Goal: Task Accomplishment & Management: Use online tool/utility

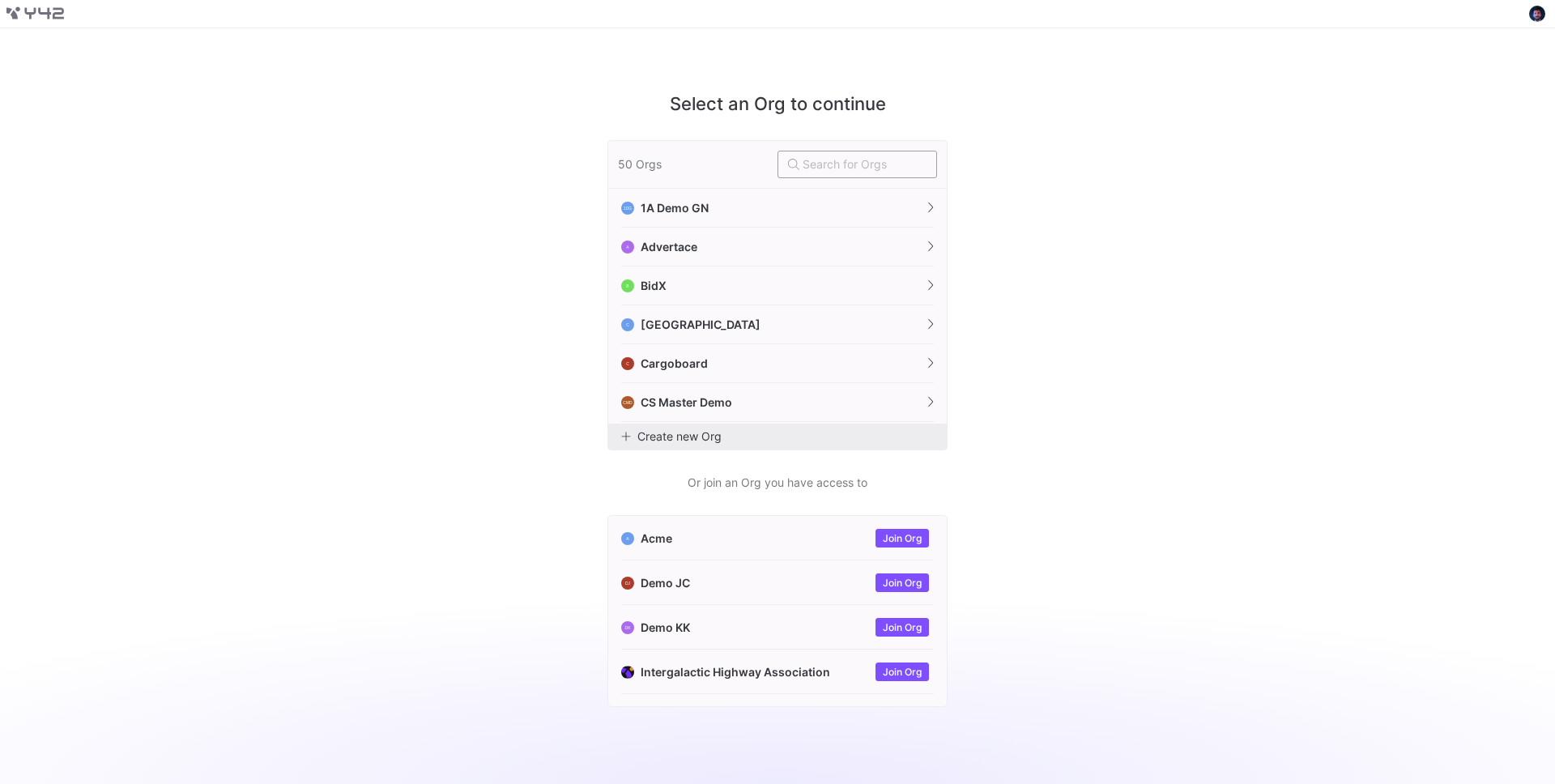
click at [849, 166] on input "text" at bounding box center [865, 164] width 124 height 13
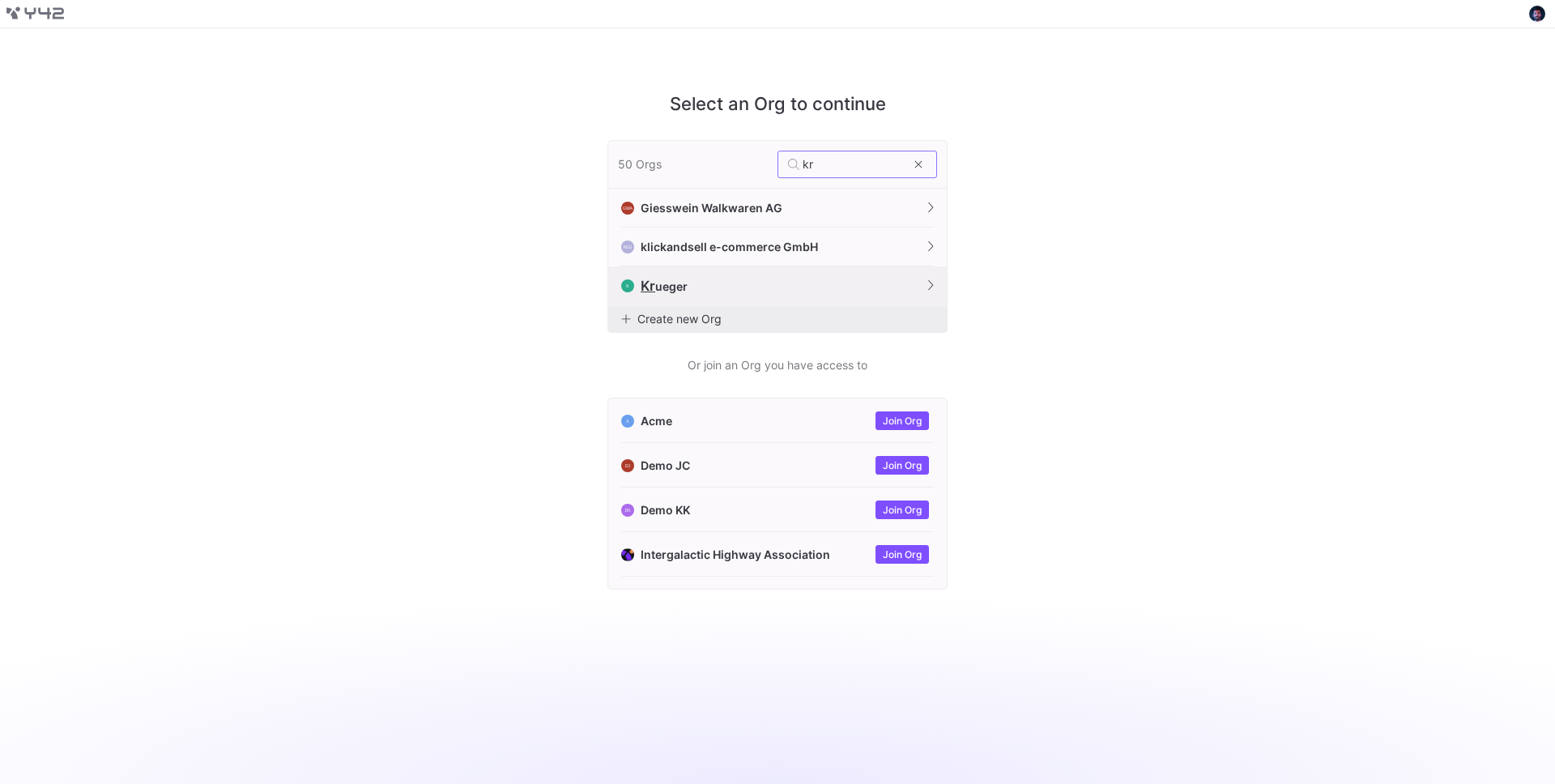
type input "kr"
click at [751, 288] on button "K Kr ueger" at bounding box center [777, 286] width 339 height 40
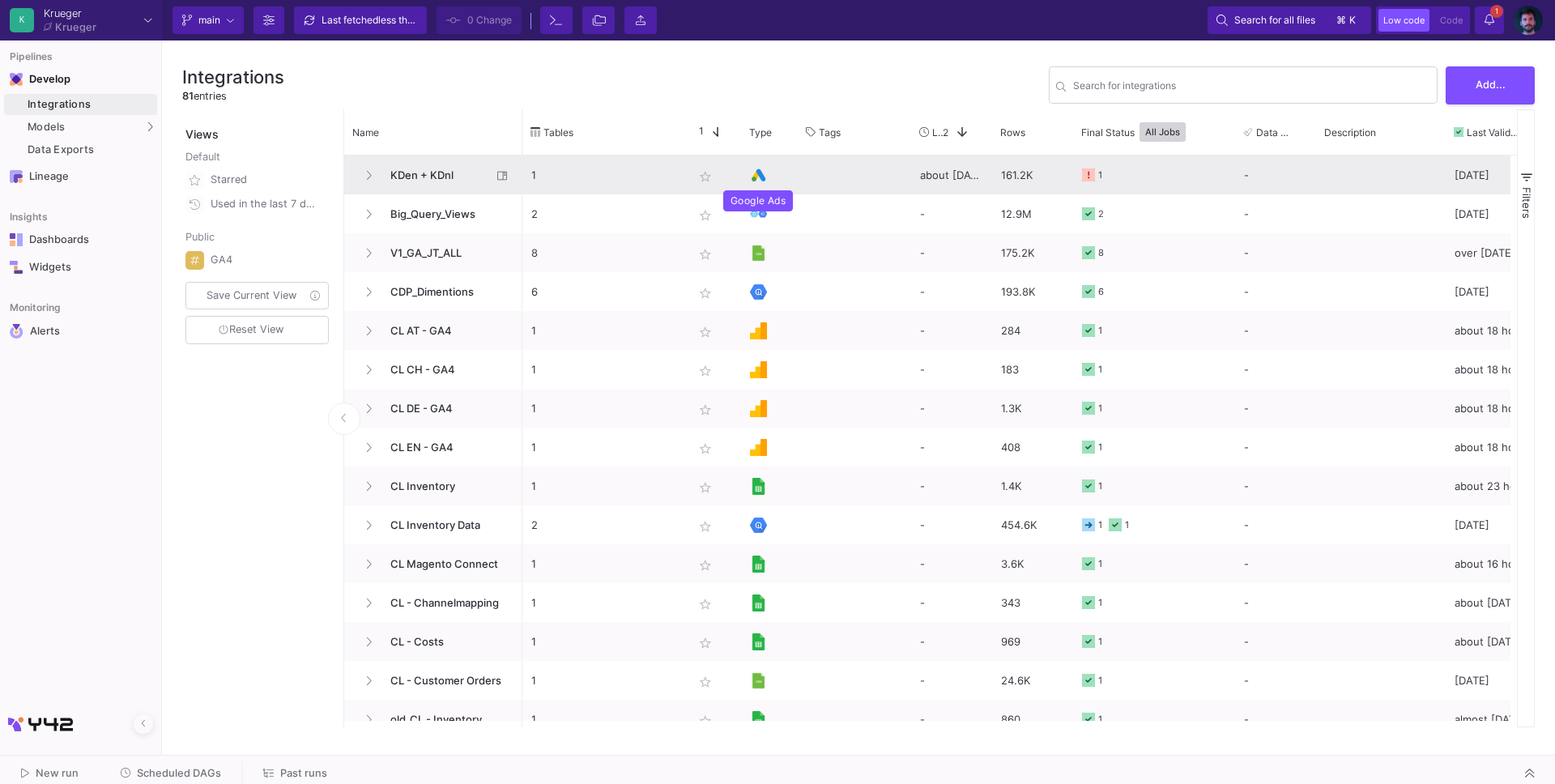
click at [763, 179] on img at bounding box center [758, 175] width 17 height 17
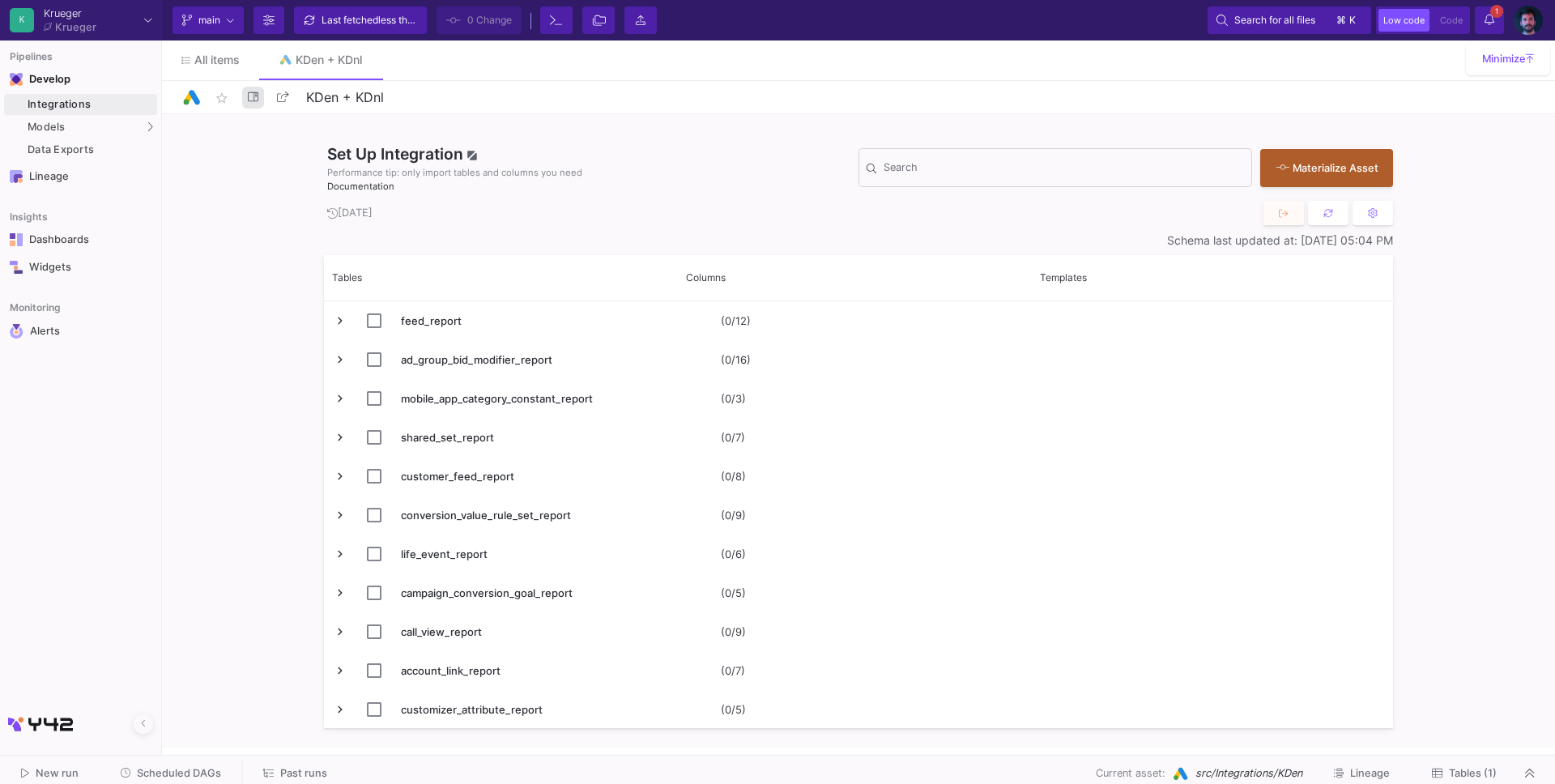
click at [248, 94] on icon at bounding box center [253, 96] width 10 height 9
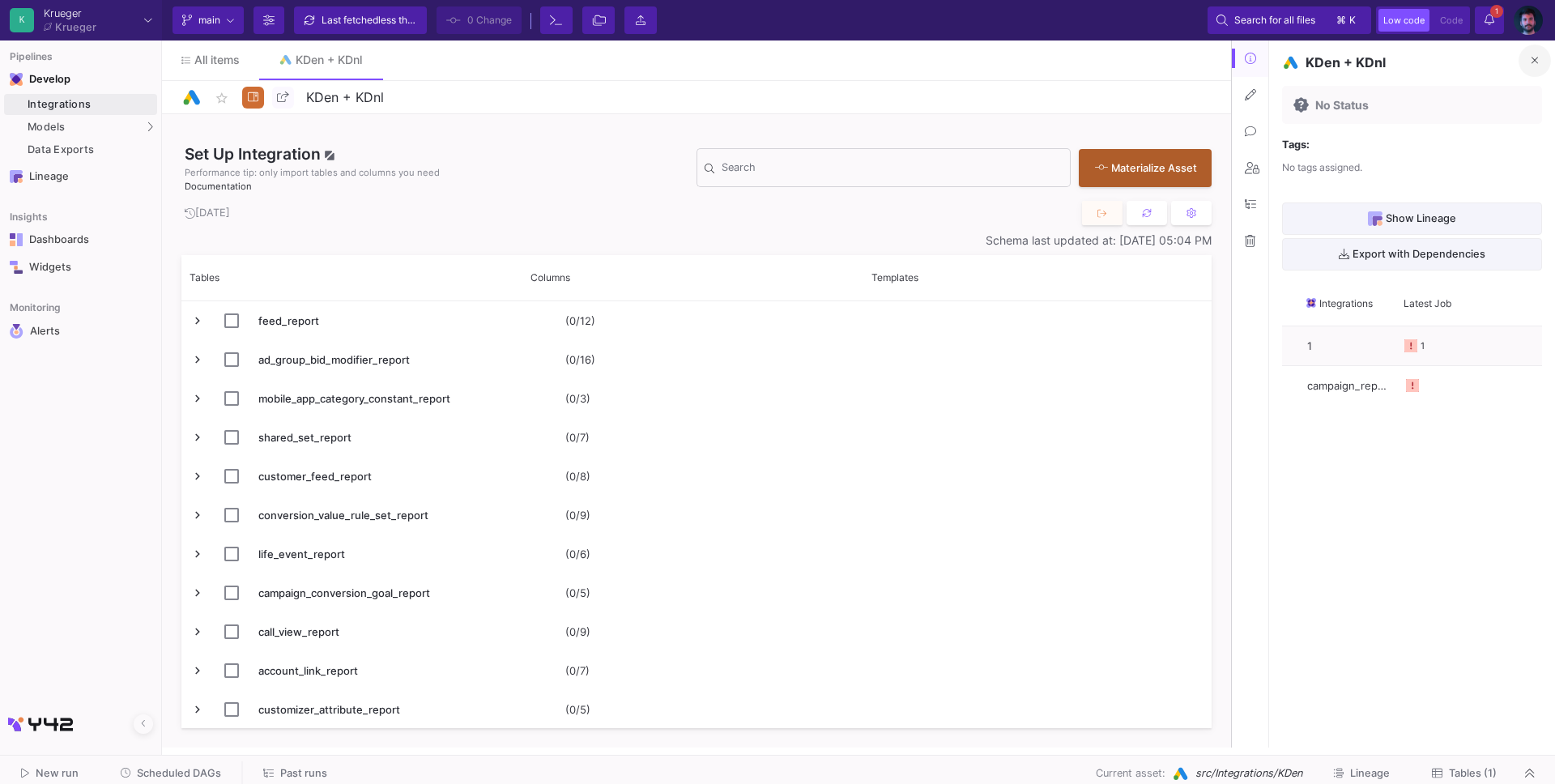
click at [1534, 58] on icon at bounding box center [1535, 59] width 6 height 6
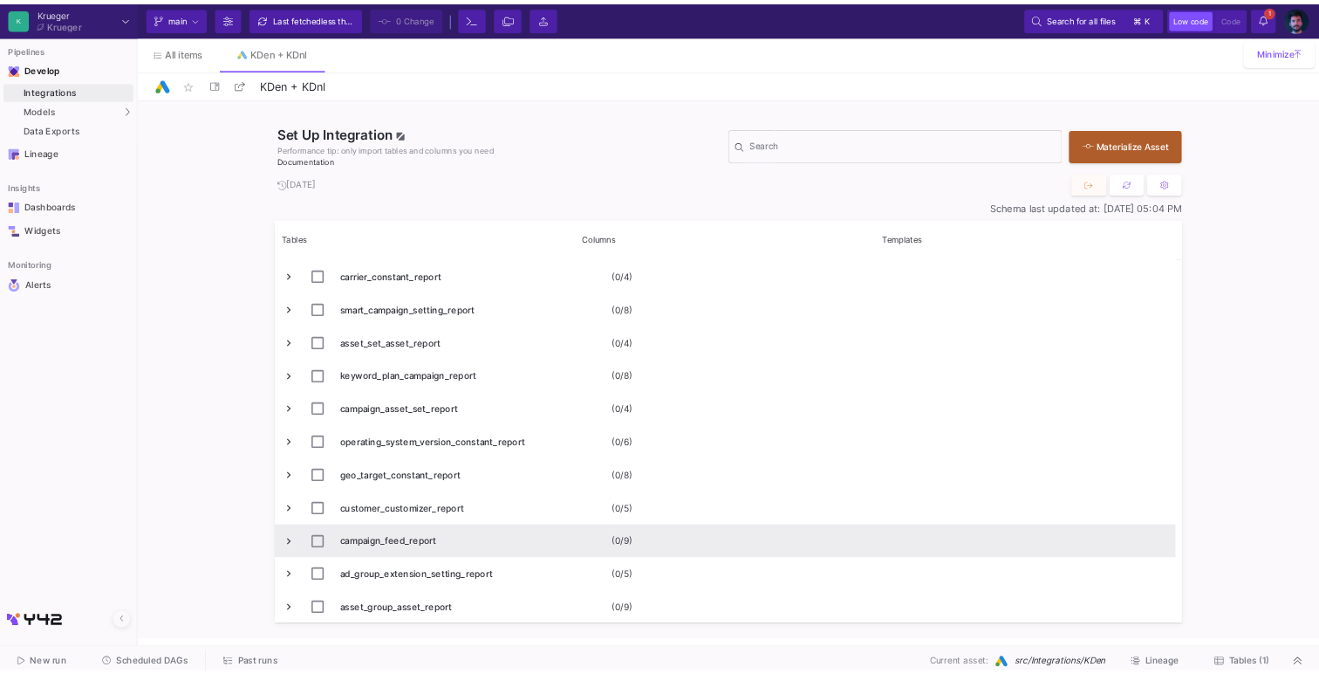
scroll to position [1428, 0]
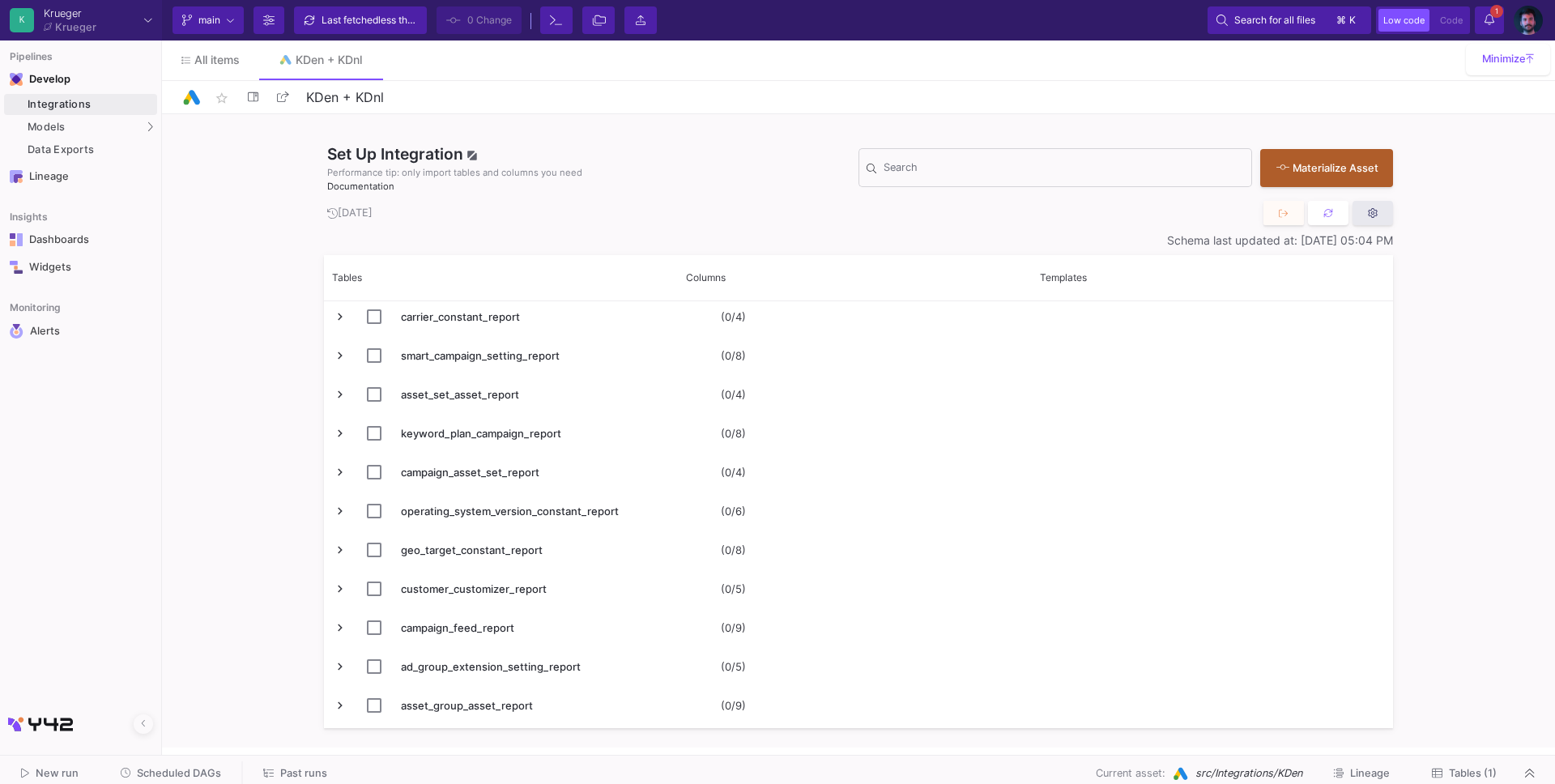
click at [1371, 212] on icon at bounding box center [1373, 212] width 9 height 10
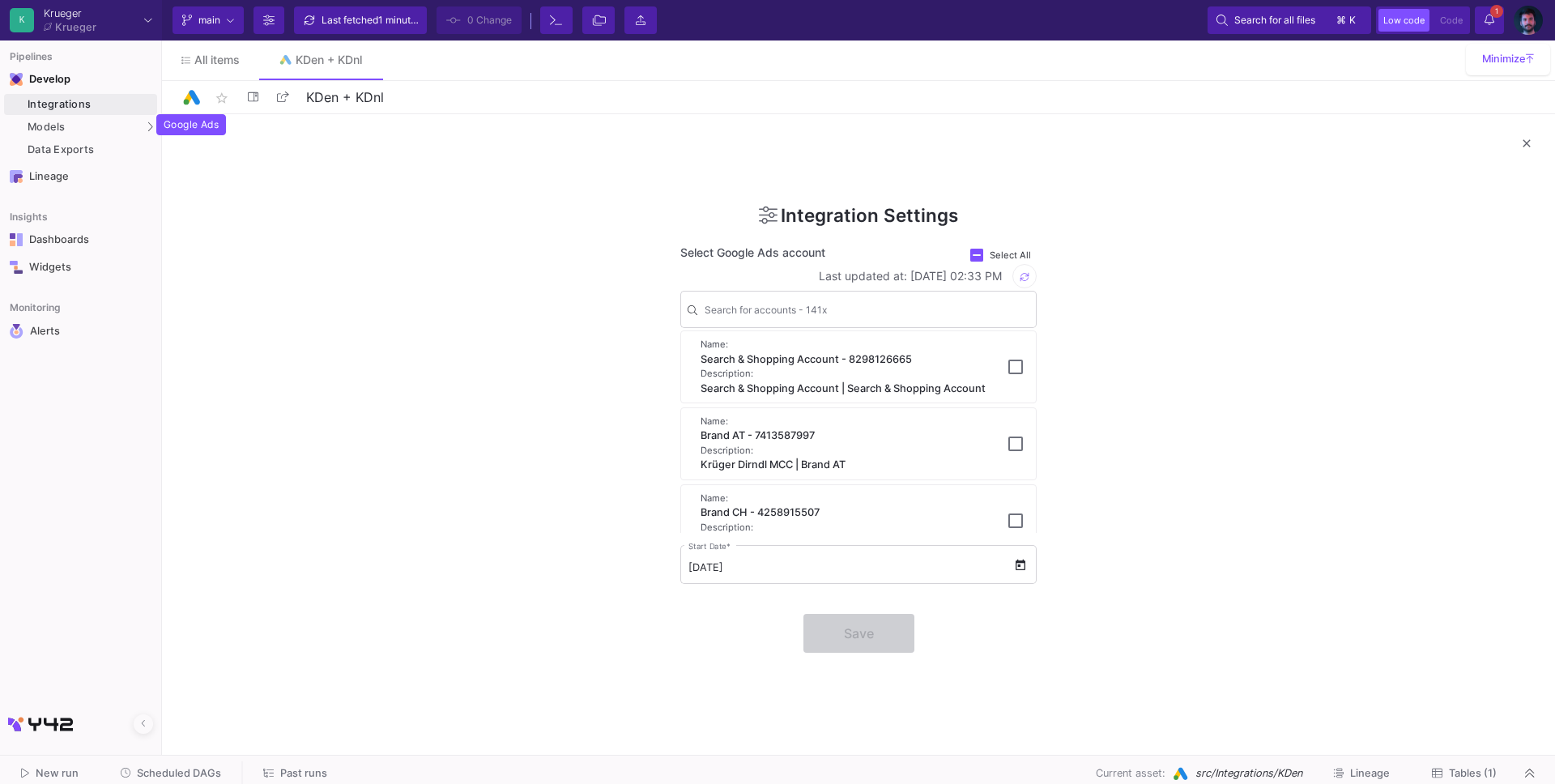
click at [195, 104] on img at bounding box center [191, 97] width 20 height 20
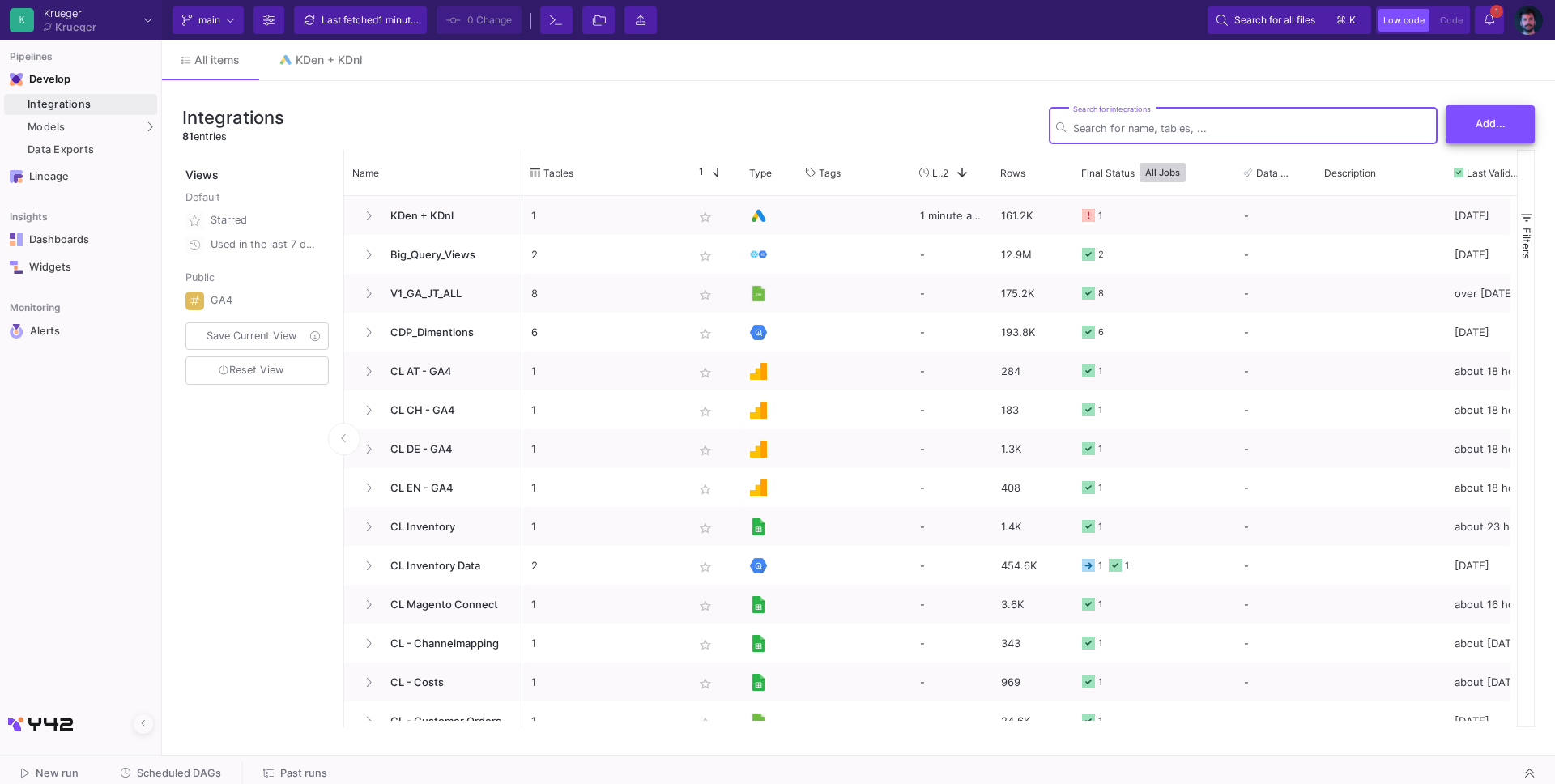
click at [1485, 122] on span "Add..." at bounding box center [1491, 123] width 30 height 12
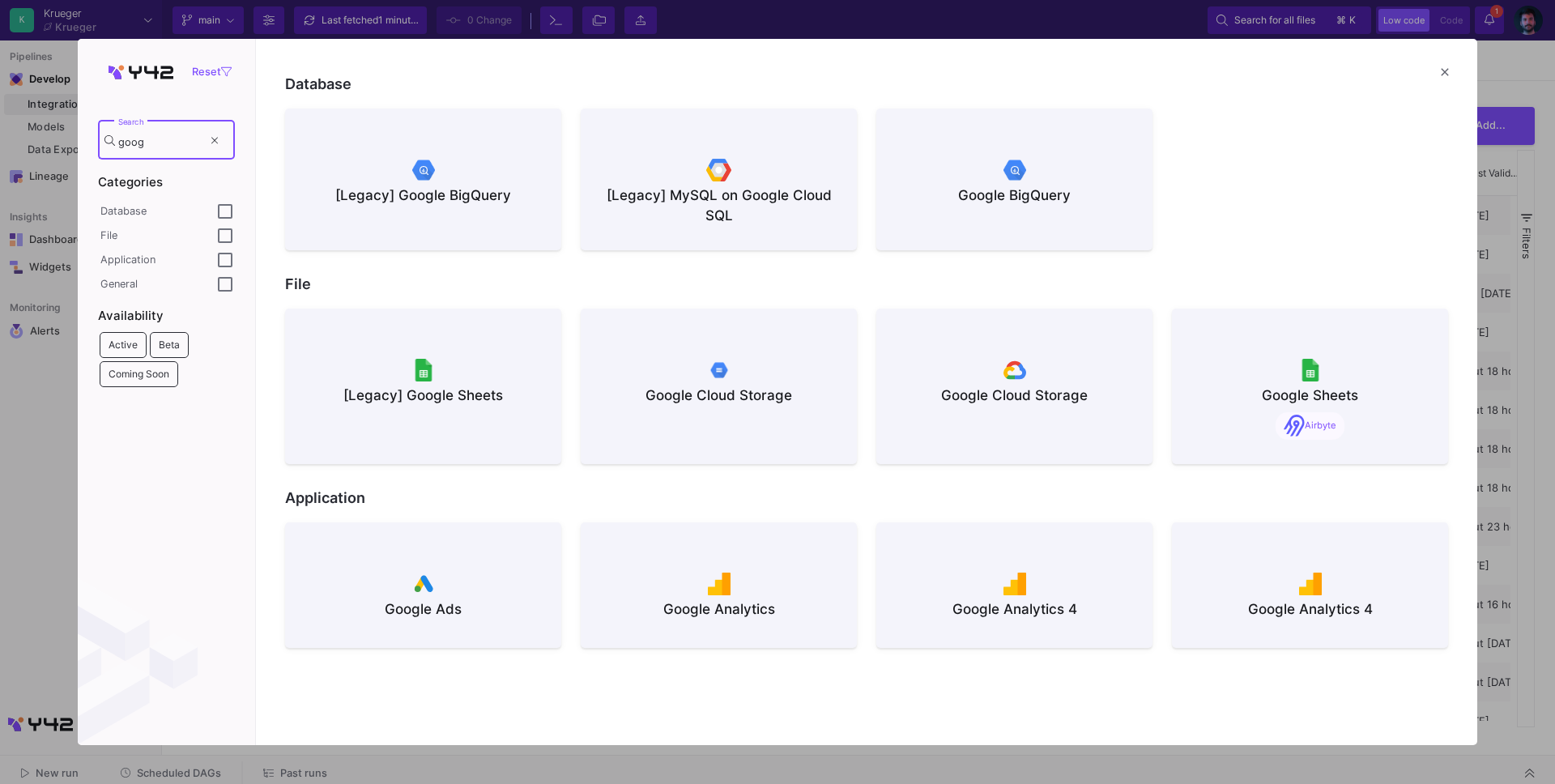
type input "goog"
click at [1451, 65] on mat-icon "close" at bounding box center [1445, 71] width 19 height 19
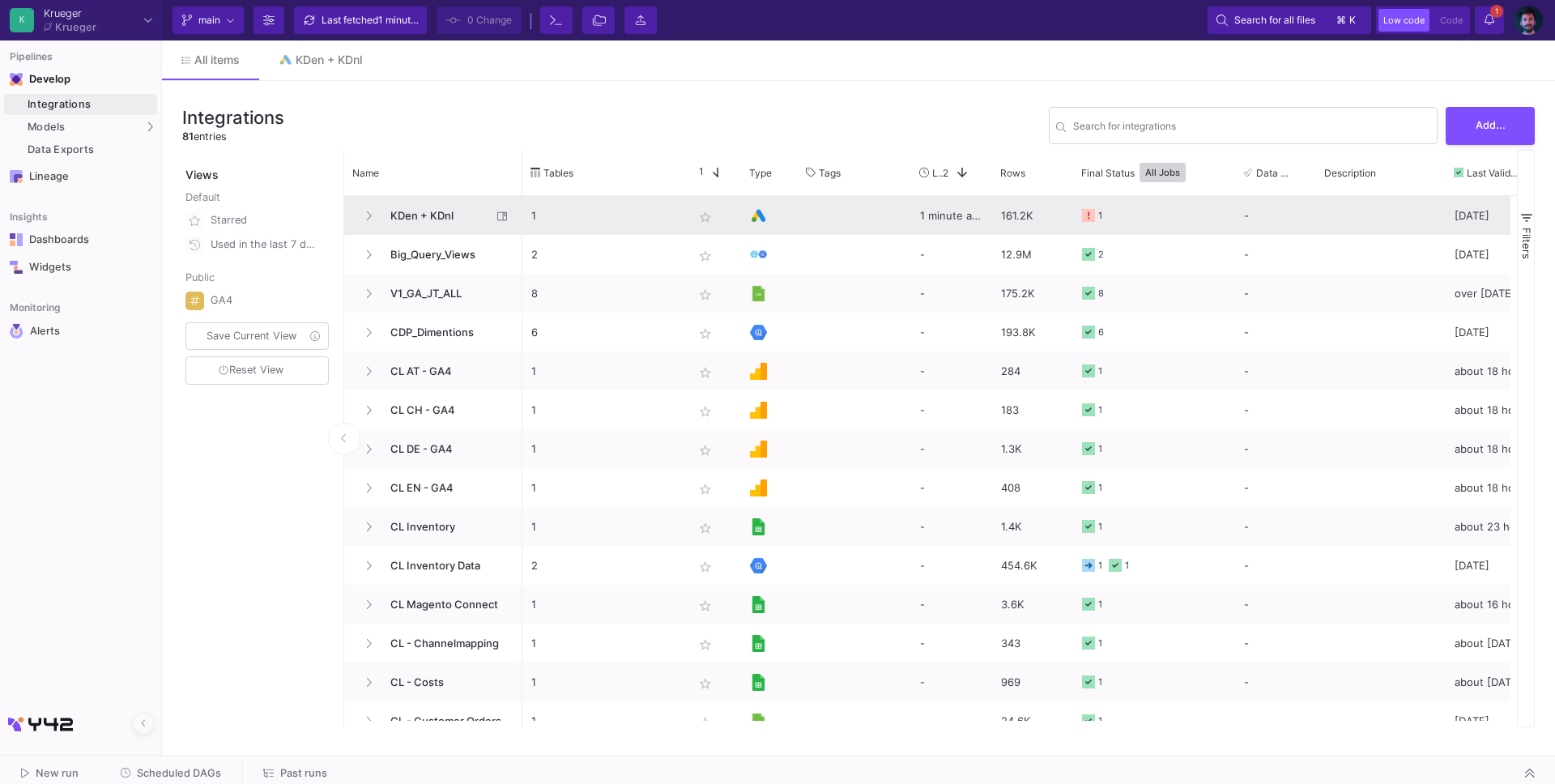
click at [426, 212] on span "KDen + KDnl" at bounding box center [436, 215] width 111 height 38
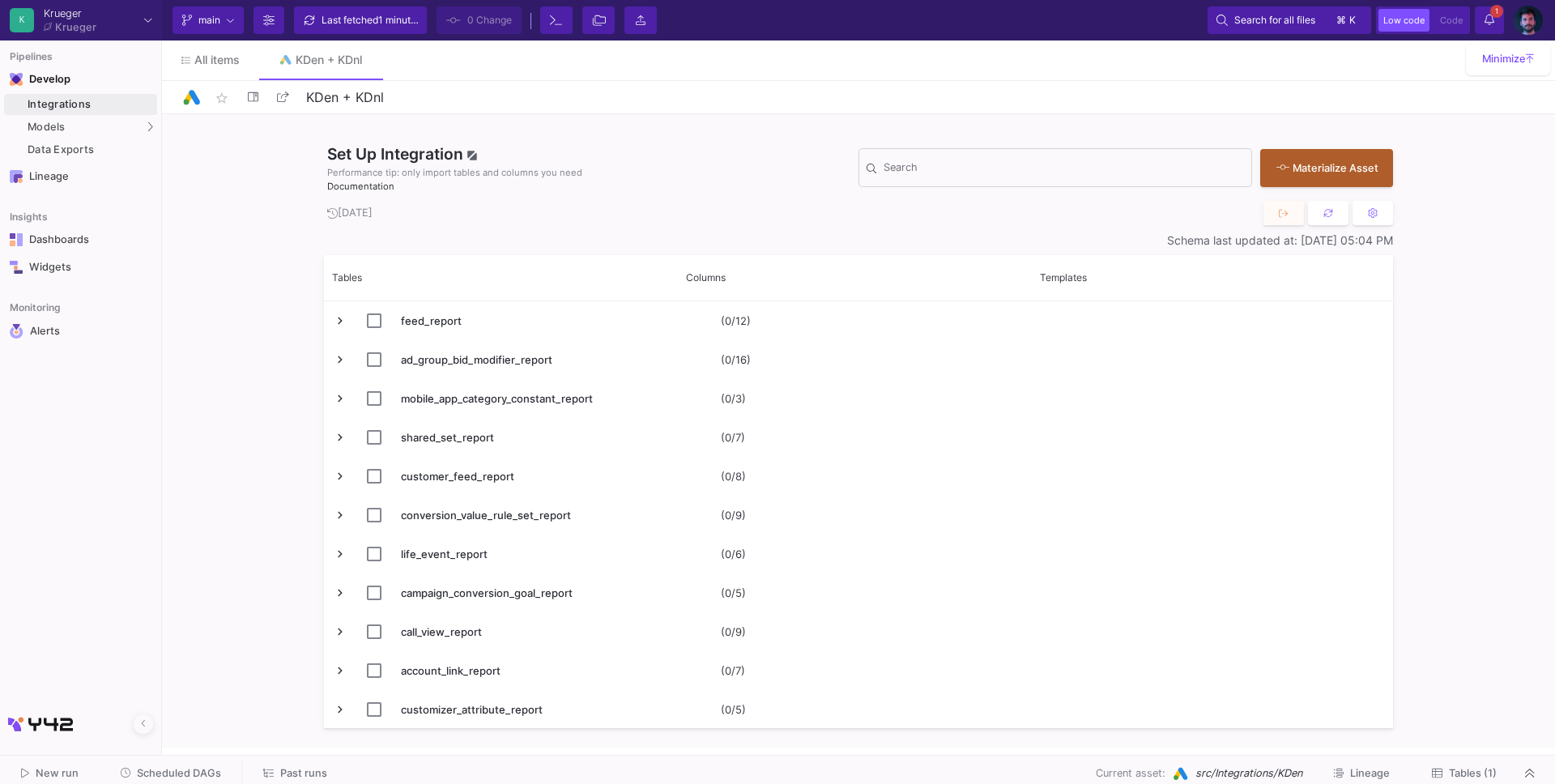
click at [1464, 775] on span "Tables (1)" at bounding box center [1472, 772] width 47 height 12
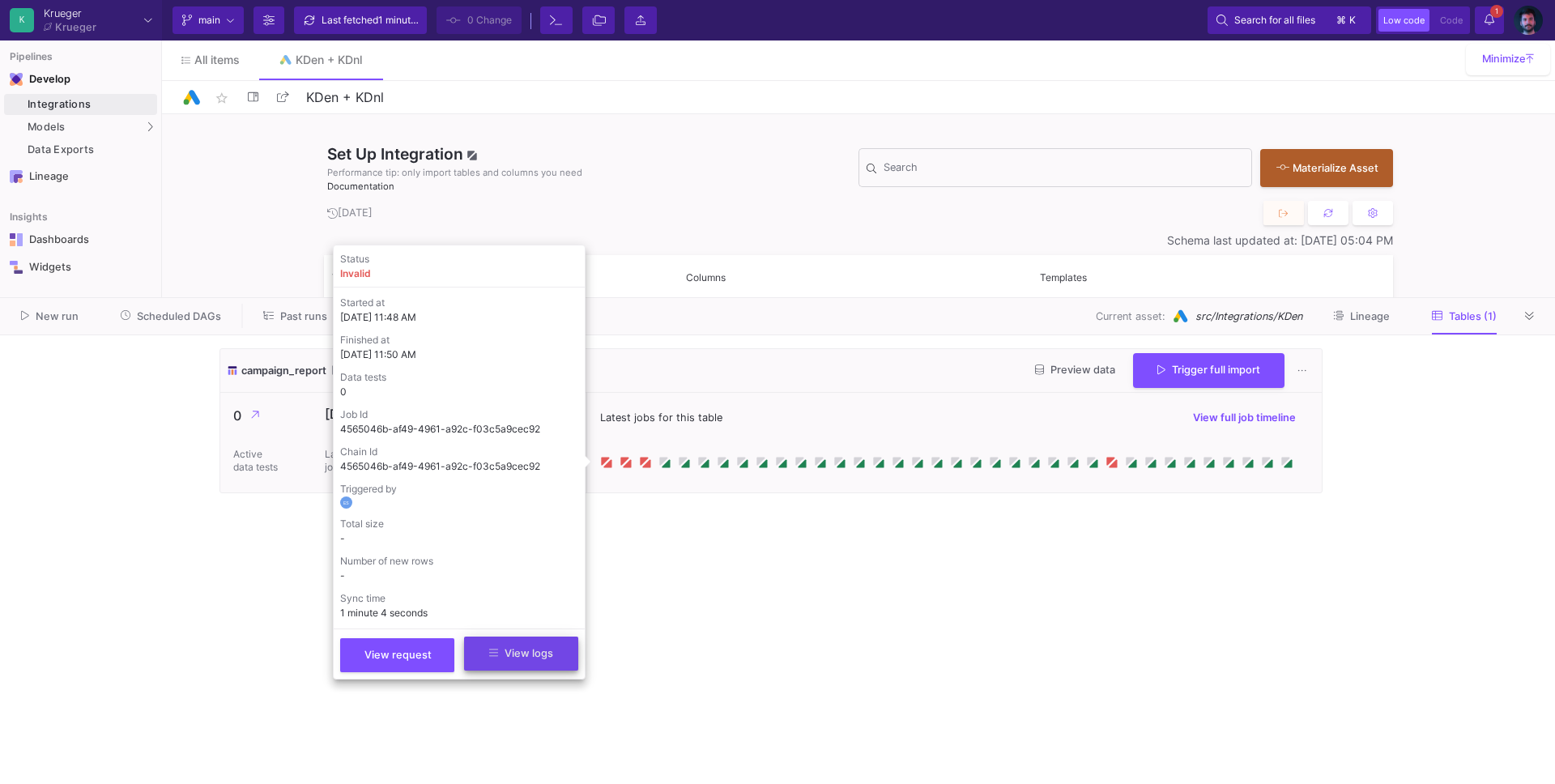
click at [520, 654] on span "View logs" at bounding box center [521, 652] width 64 height 12
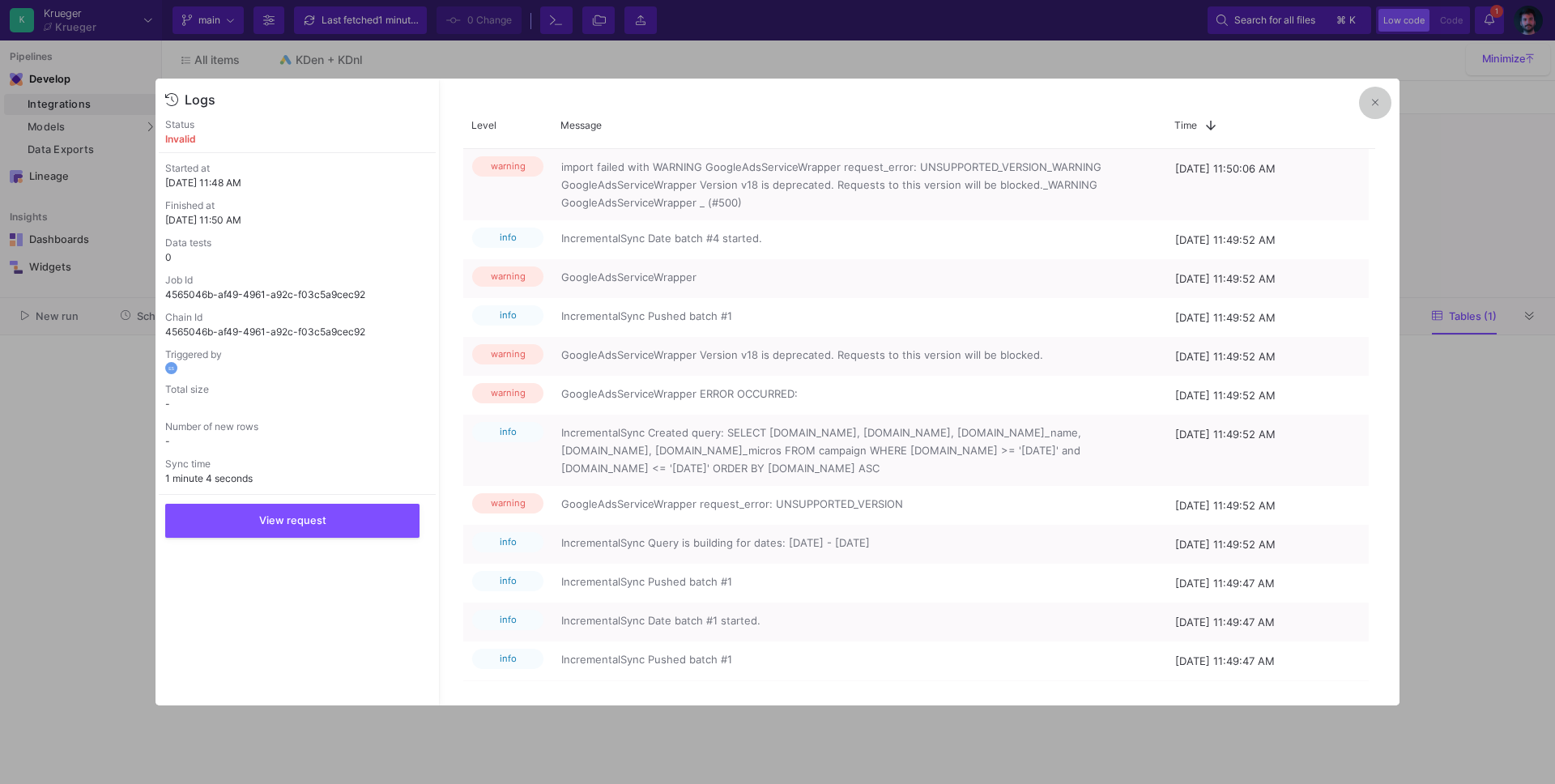
click at [1373, 98] on icon at bounding box center [1375, 102] width 6 height 10
